Goal: Information Seeking & Learning: Understand process/instructions

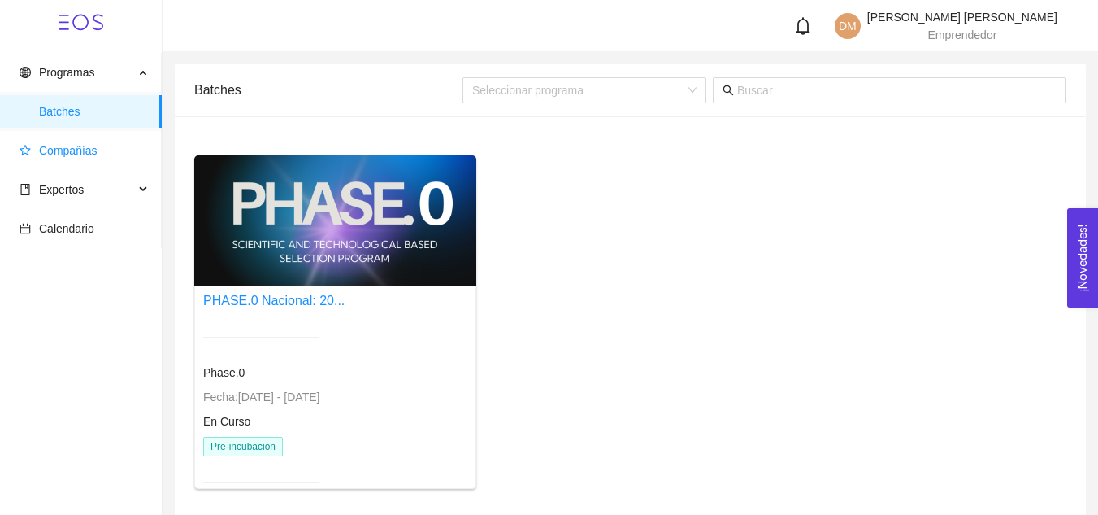
click at [78, 149] on span "Compañías" at bounding box center [68, 150] width 59 height 13
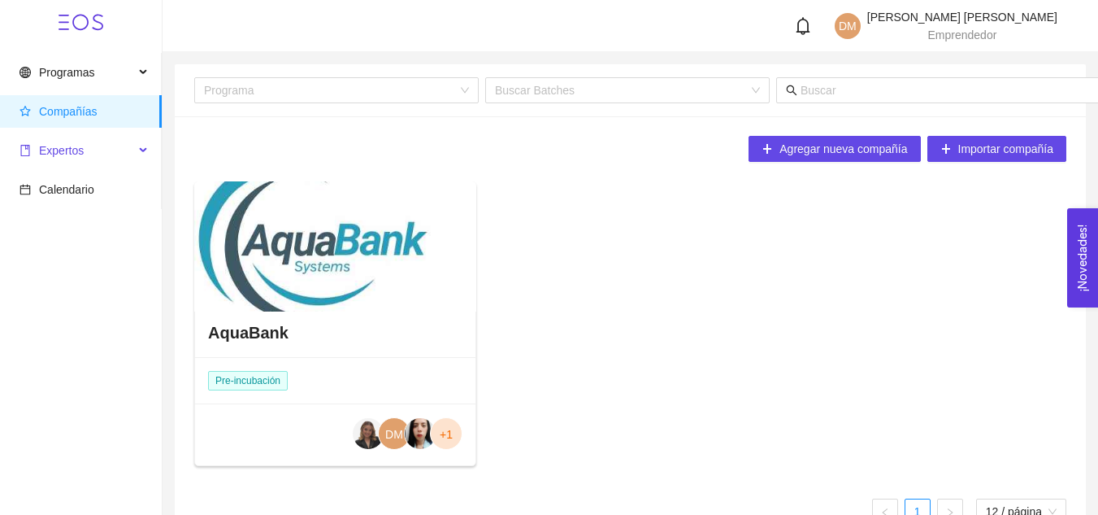
click at [57, 153] on span "Expertos" at bounding box center [61, 150] width 45 height 13
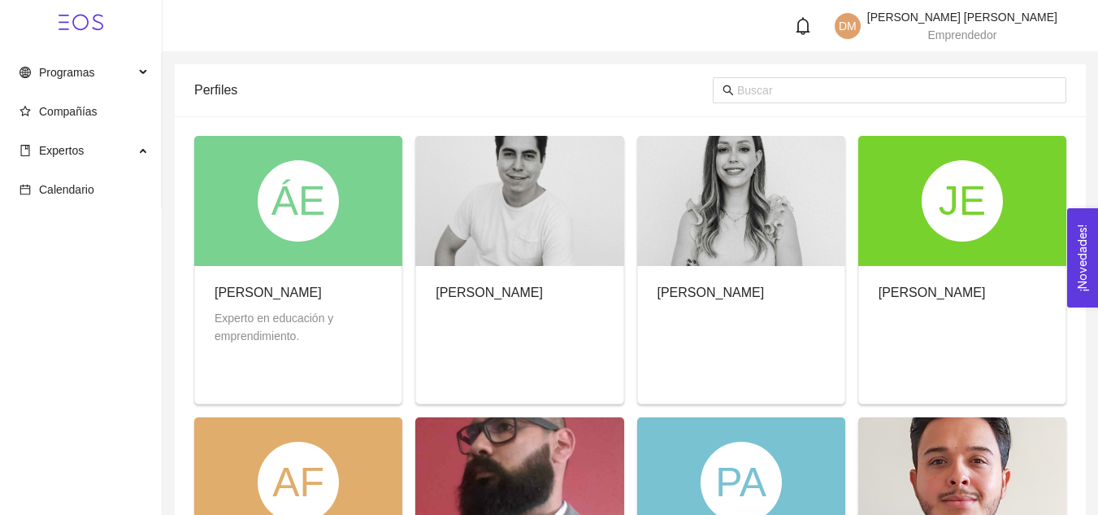
click at [57, 153] on span "Expertos" at bounding box center [61, 150] width 45 height 13
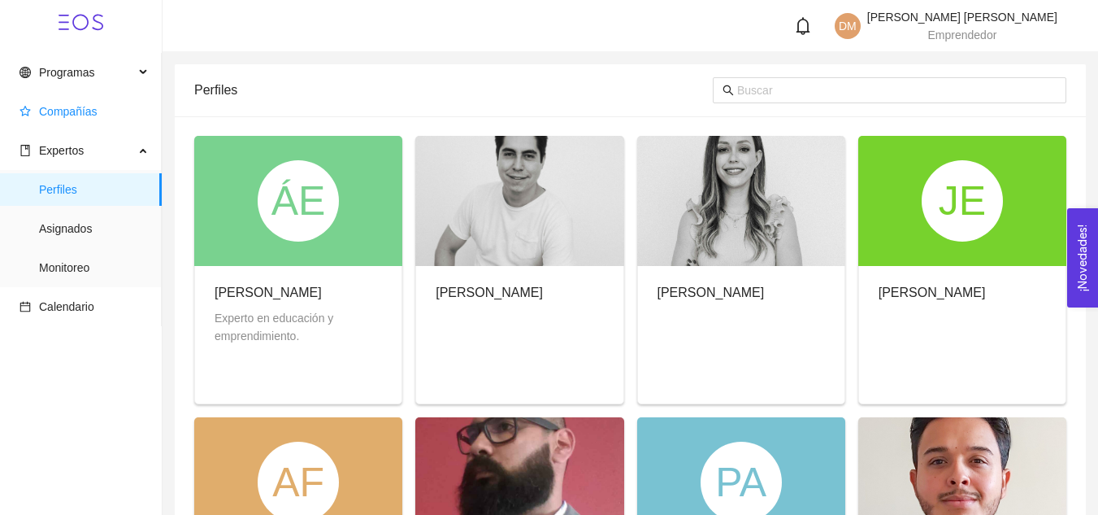
click at [80, 115] on span "Compañías" at bounding box center [68, 111] width 59 height 13
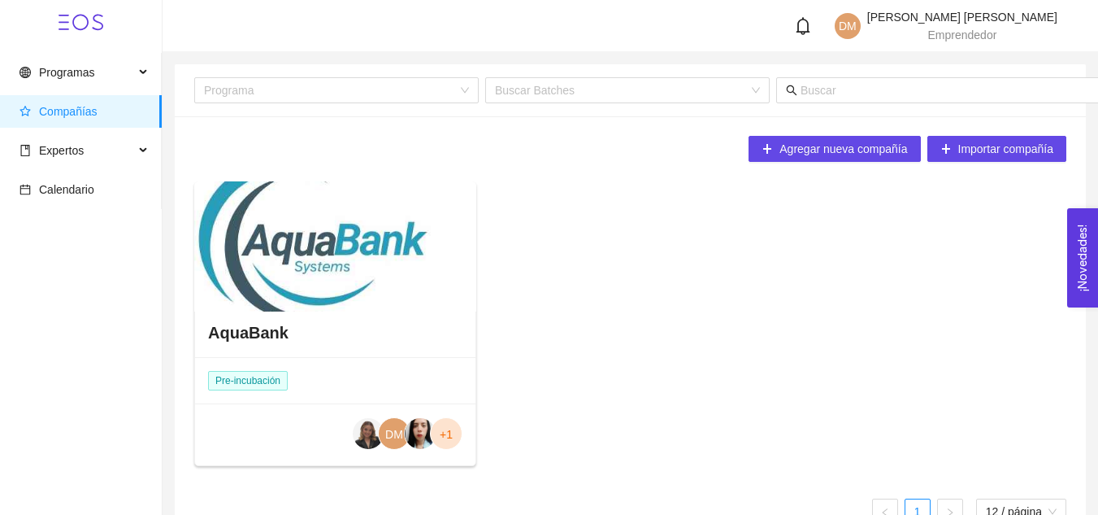
click at [305, 271] on div at bounding box center [335, 246] width 282 height 130
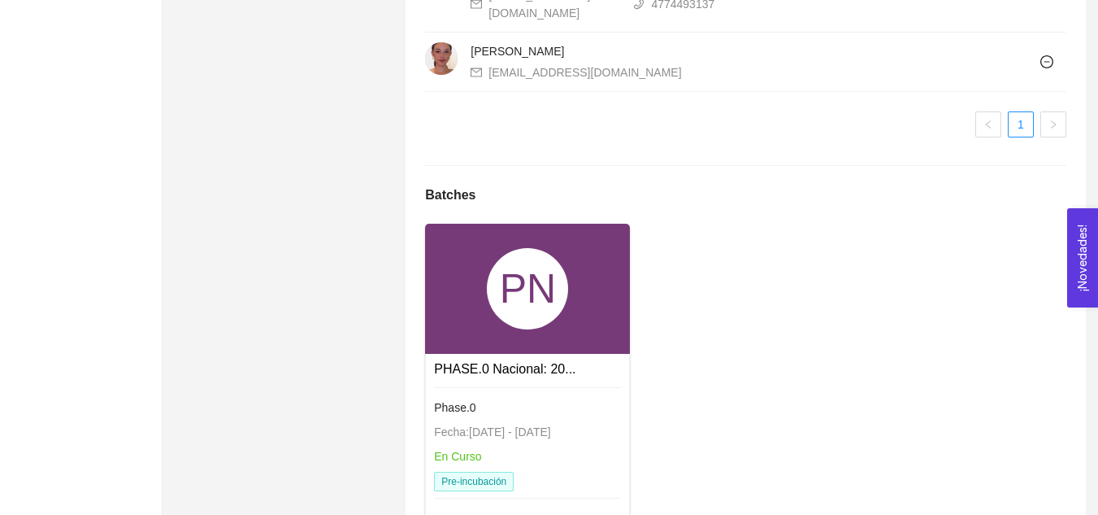
scroll to position [1878, 0]
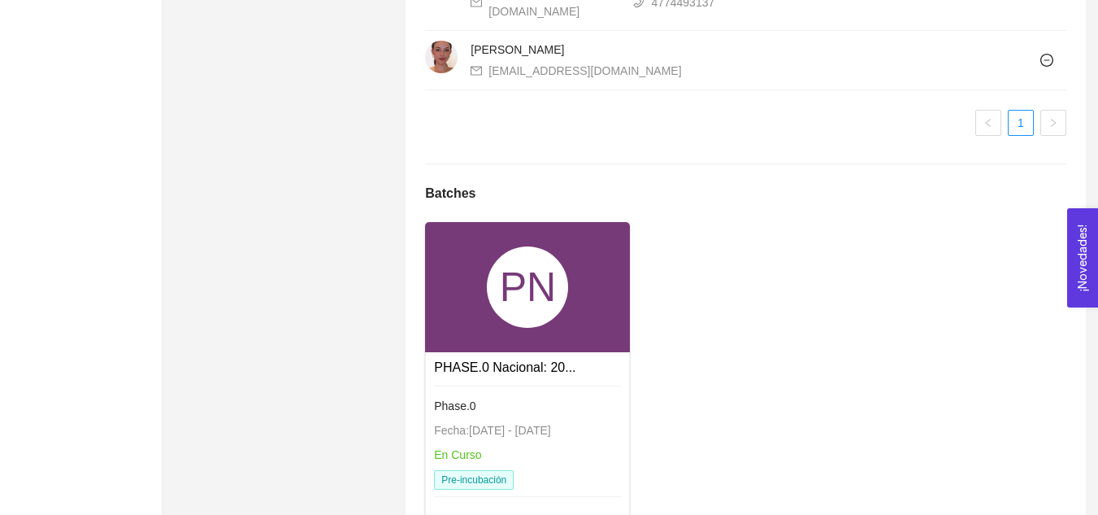
click at [512, 367] on link "PHASE.0 Nacional: 20..." at bounding box center [504, 367] width 141 height 14
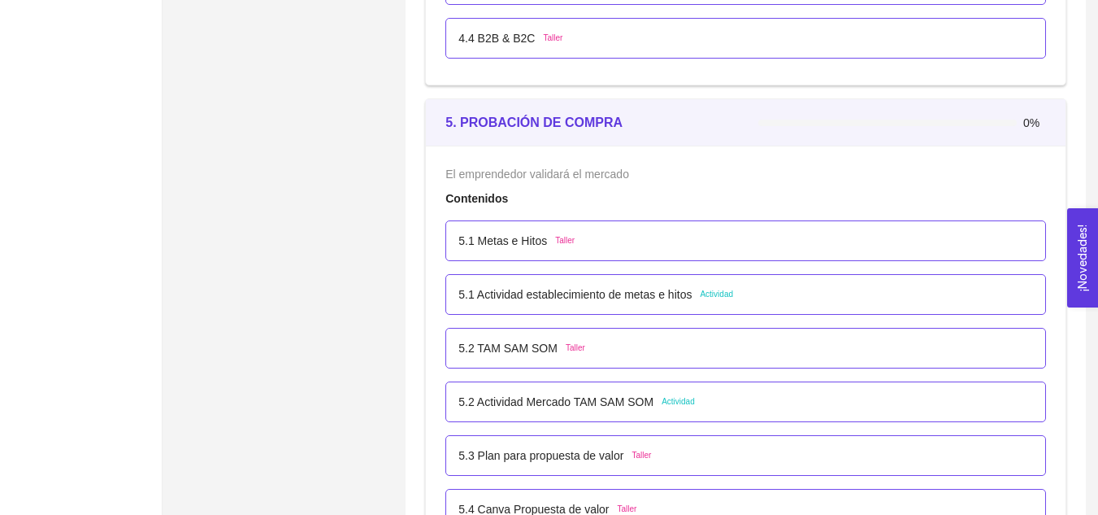
scroll to position [2999, 0]
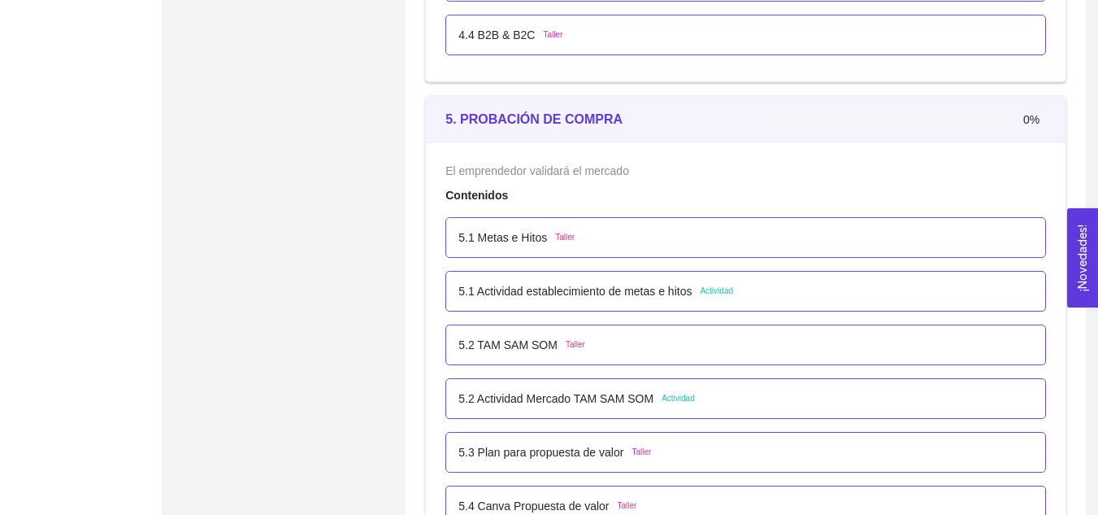
click at [681, 289] on p "5.1 Actividad establecimiento de metas e hitos" at bounding box center [574, 291] width 233 height 18
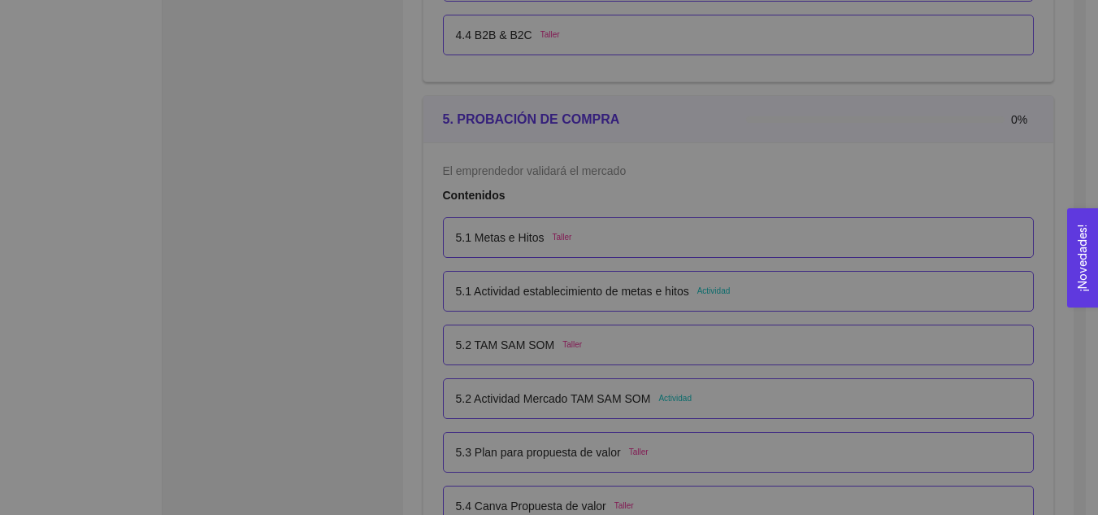
click at [644, 289] on h1 "5.1 Actividad establecimiento de metas e hitos" at bounding box center [549, 300] width 612 height 22
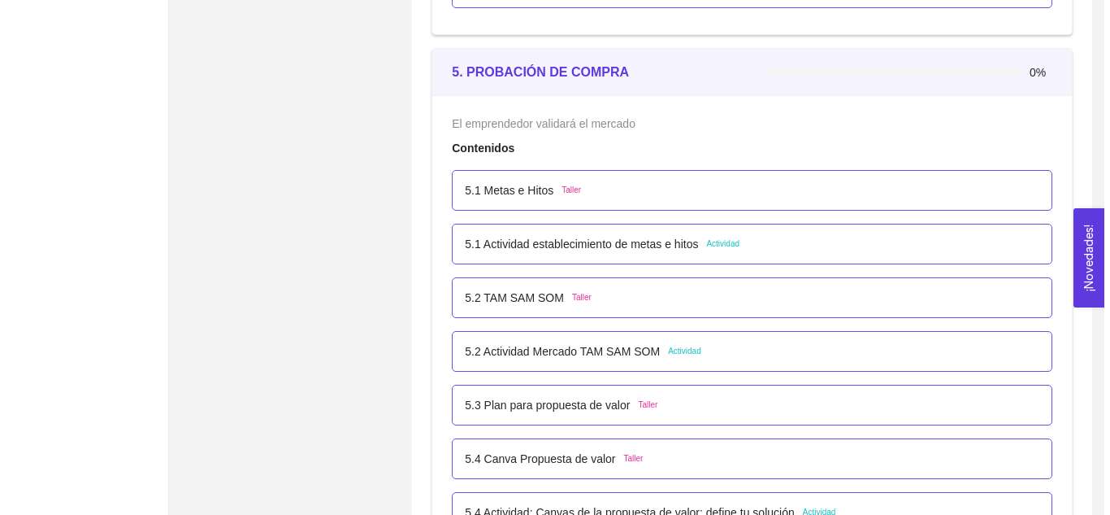
scroll to position [3048, 0]
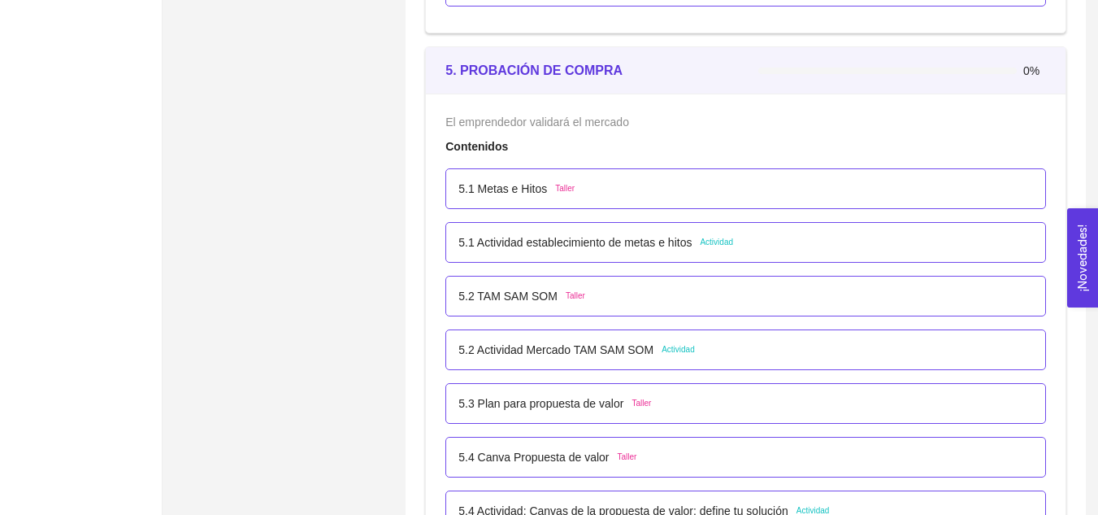
click at [560, 242] on p "5.1 Actividad establecimiento de metas e hitos" at bounding box center [574, 242] width 233 height 18
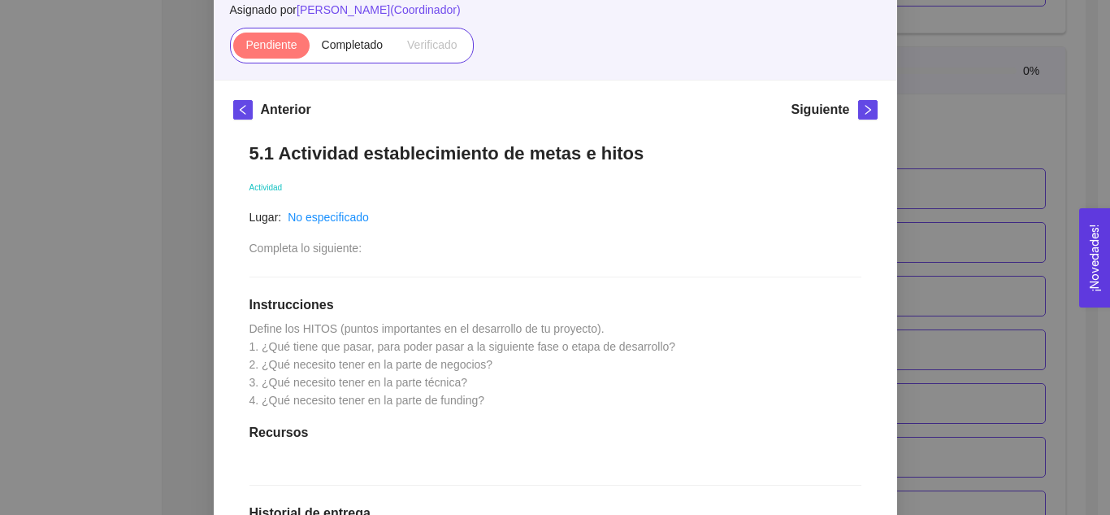
scroll to position [151, 0]
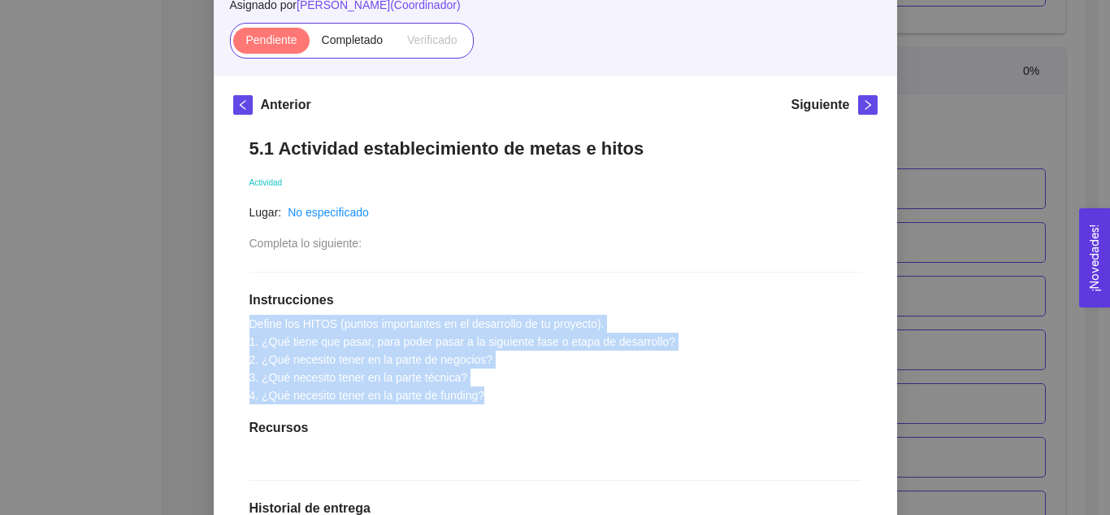
drag, startPoint x: 475, startPoint y: 399, endPoint x: 241, endPoint y: 324, distance: 245.8
click at [241, 324] on div "5.1 Actividad establecimiento de metas e hitos Actividad Lugar: No especificado…" at bounding box center [555, 452] width 645 height 663
copy span "Define los HITOS (puntos importantes en el desarrollo de tu proyecto). 1. ¿Qué …"
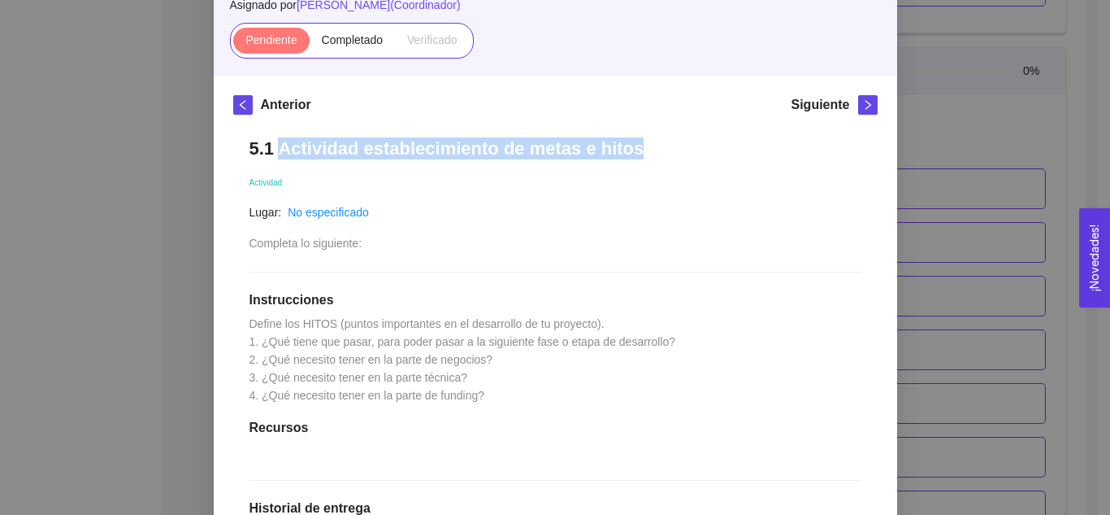
drag, startPoint x: 275, startPoint y: 151, endPoint x: 626, endPoint y: 153, distance: 351.2
click at [626, 153] on h1 "5.1 Actividad establecimiento de metas e hitos" at bounding box center [556, 148] width 612 height 22
copy h1 "Actividad establecimiento de metas e hitos"
